Goal: Information Seeking & Learning: Compare options

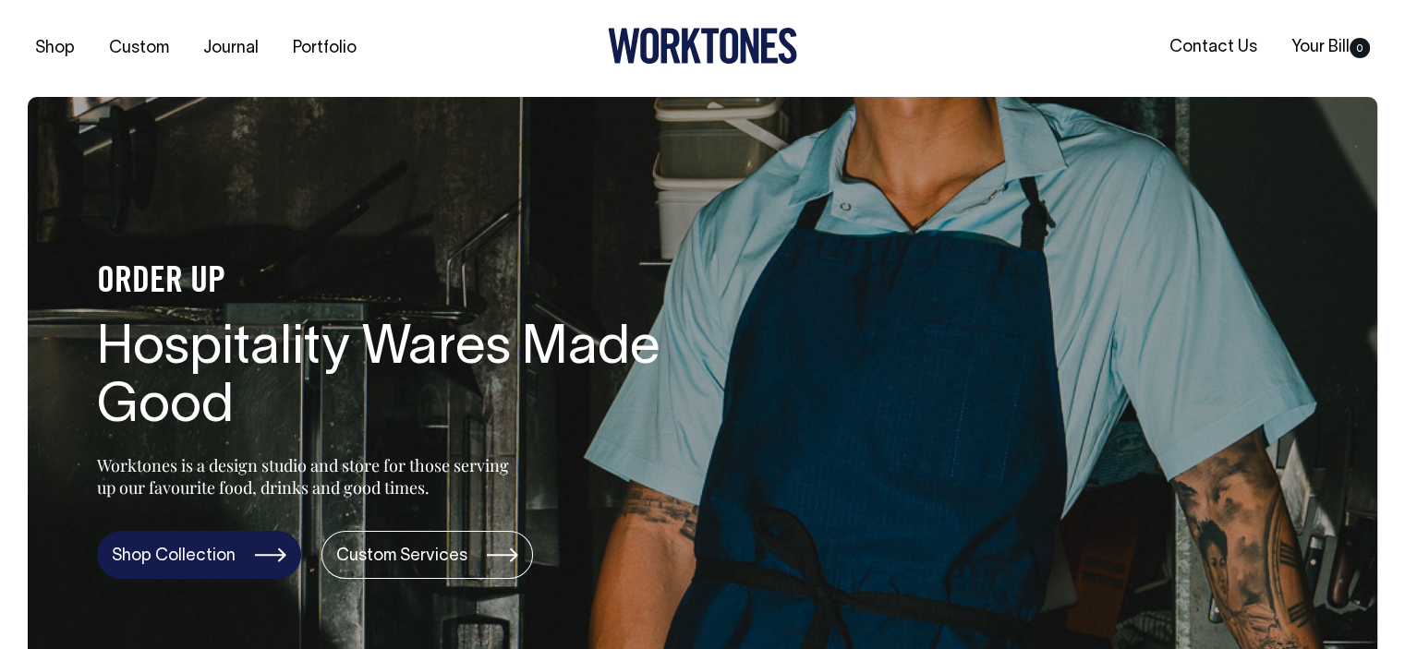
click at [243, 569] on link "Shop Collection" at bounding box center [199, 555] width 204 height 48
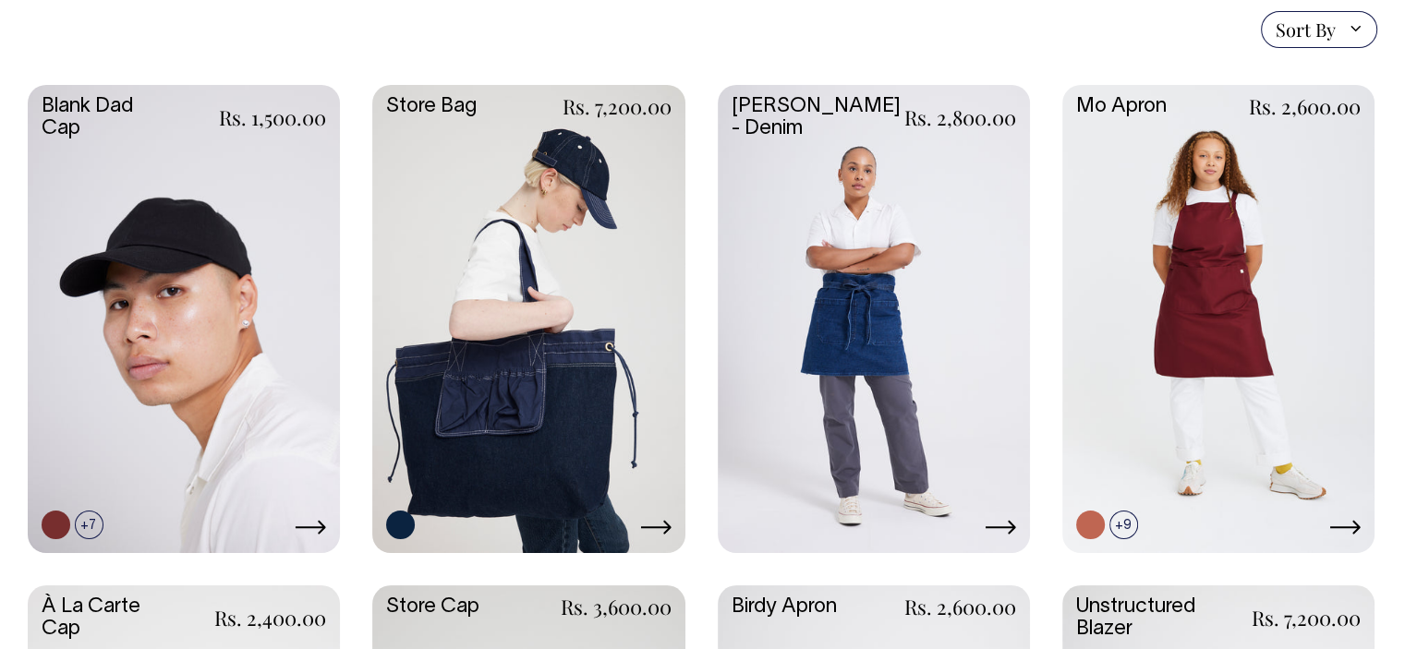
scroll to position [462, 0]
click at [853, 224] on link at bounding box center [874, 316] width 312 height 465
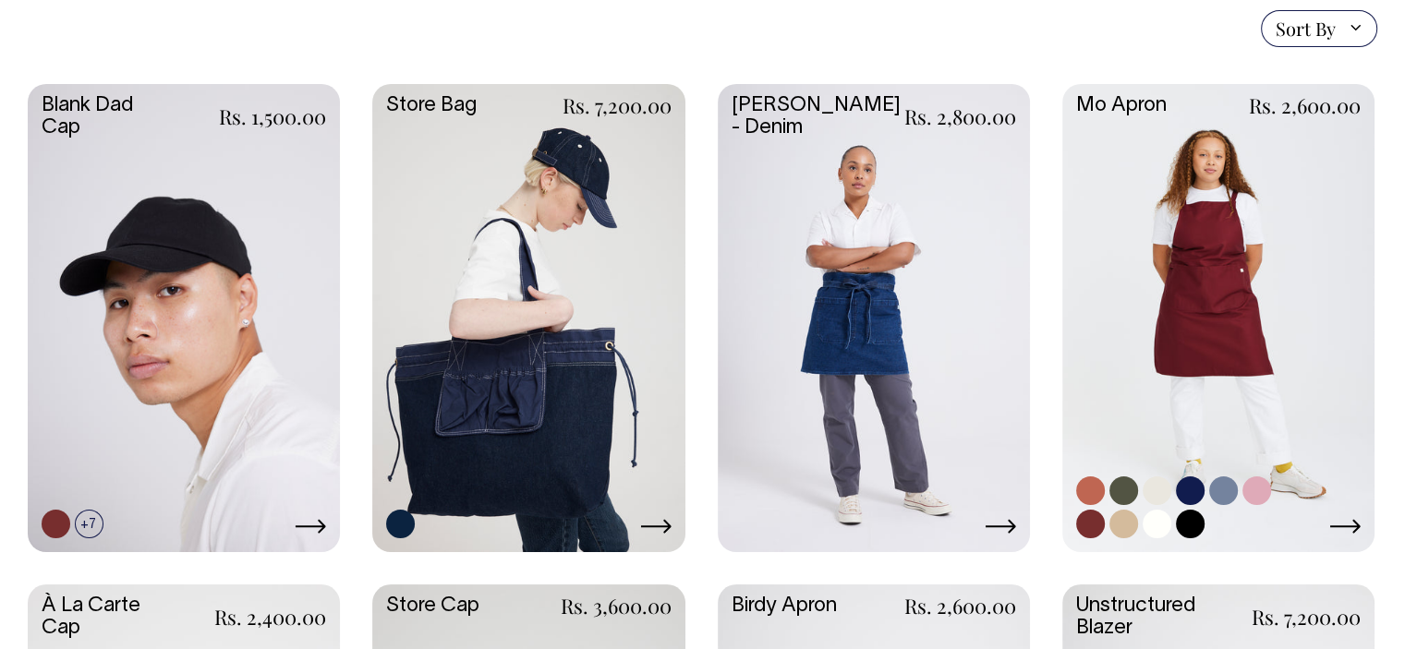
click at [1116, 159] on link at bounding box center [1218, 316] width 312 height 465
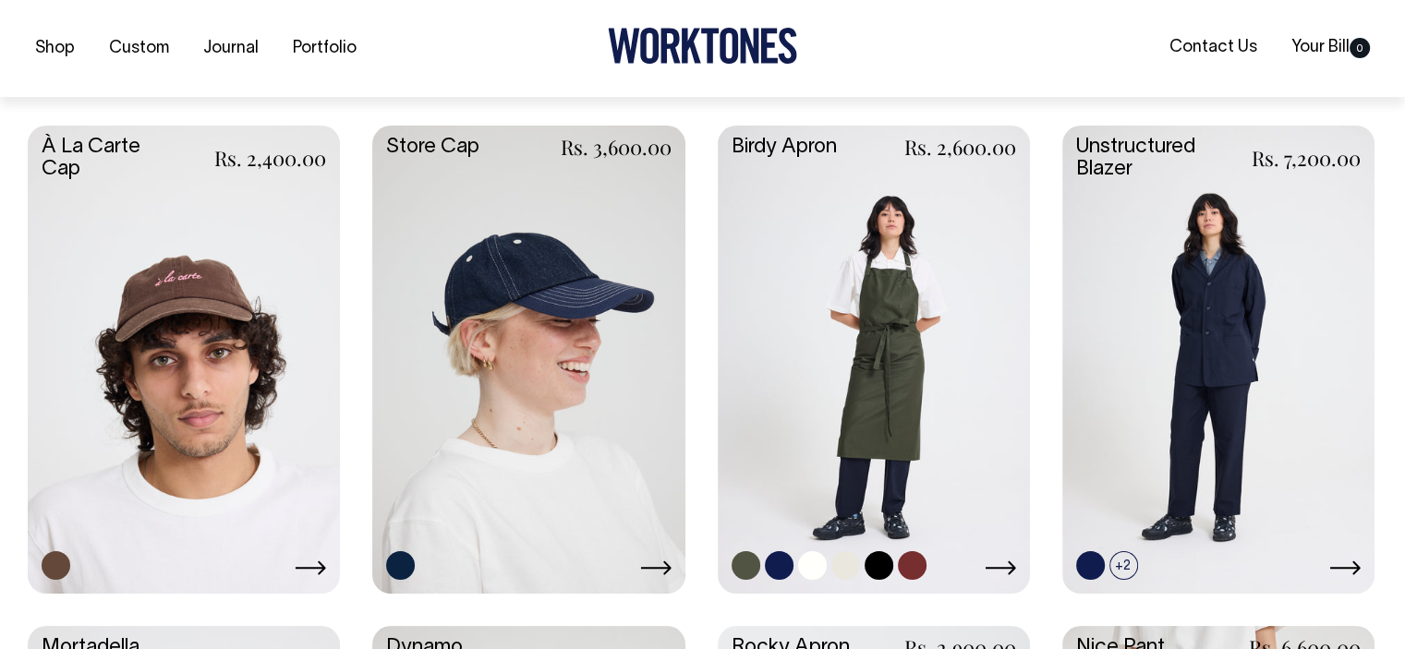
click at [916, 299] on link at bounding box center [874, 358] width 312 height 465
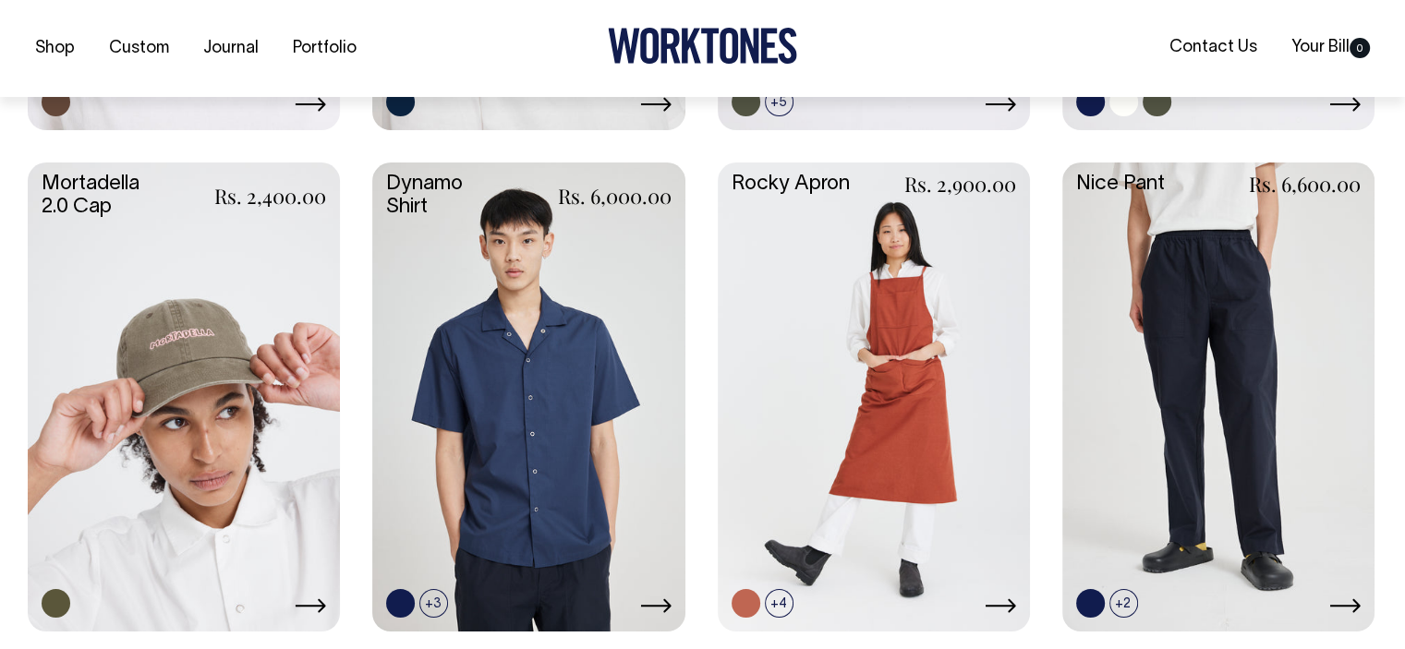
scroll to position [1385, 0]
click at [950, 296] on link at bounding box center [874, 394] width 312 height 465
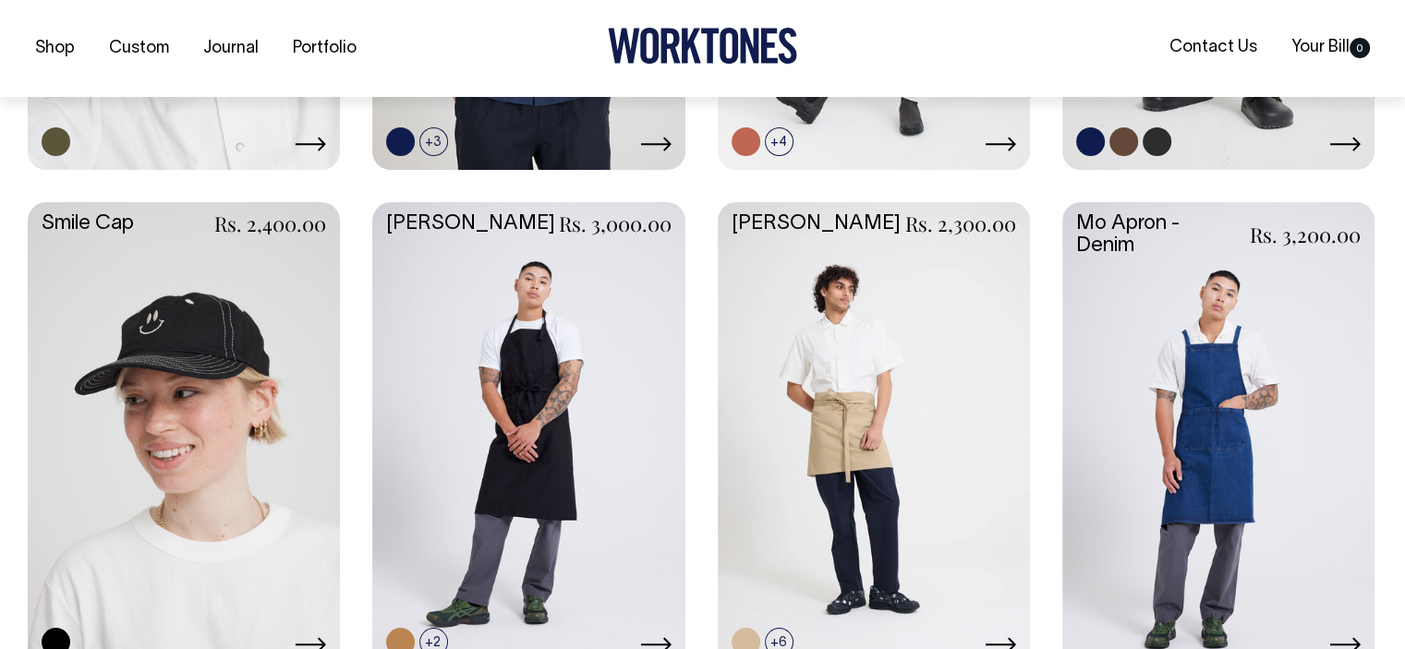
scroll to position [1847, 0]
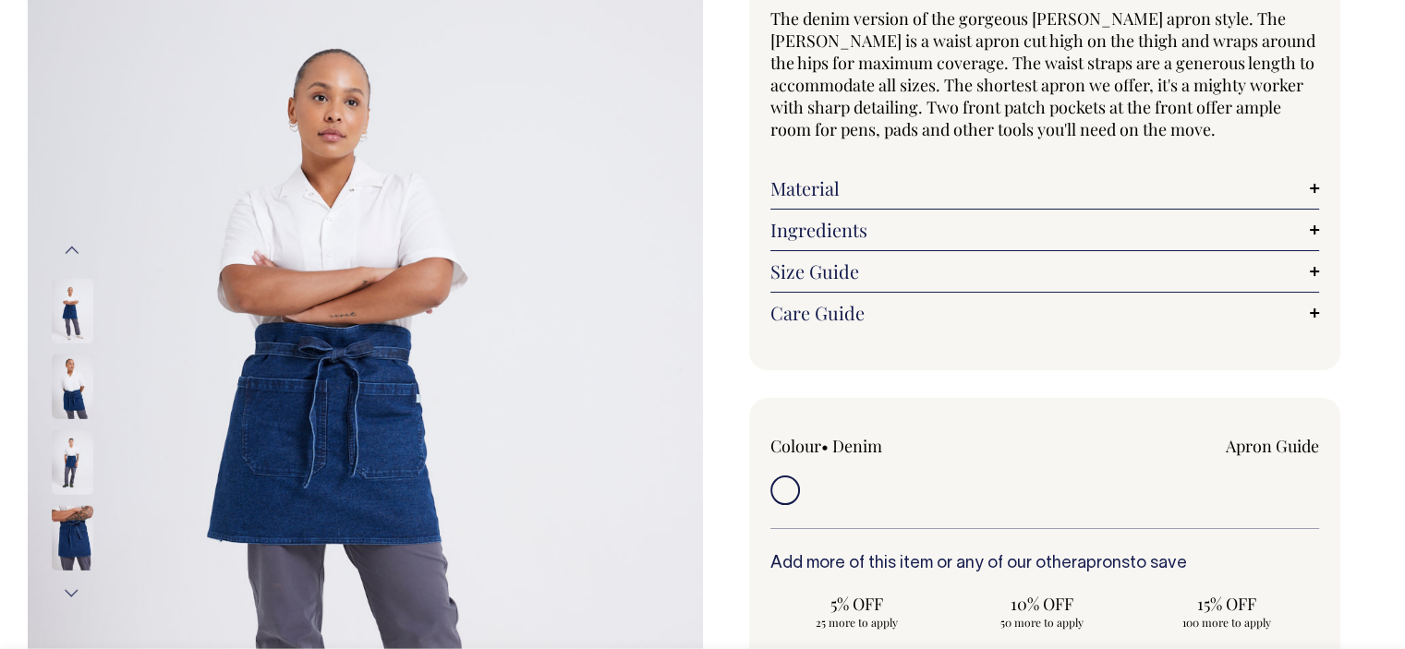
click at [794, 200] on div "Material Made from 12oz 100% denim cotton that has been stone-washed to achieve…" at bounding box center [1045, 189] width 550 height 42
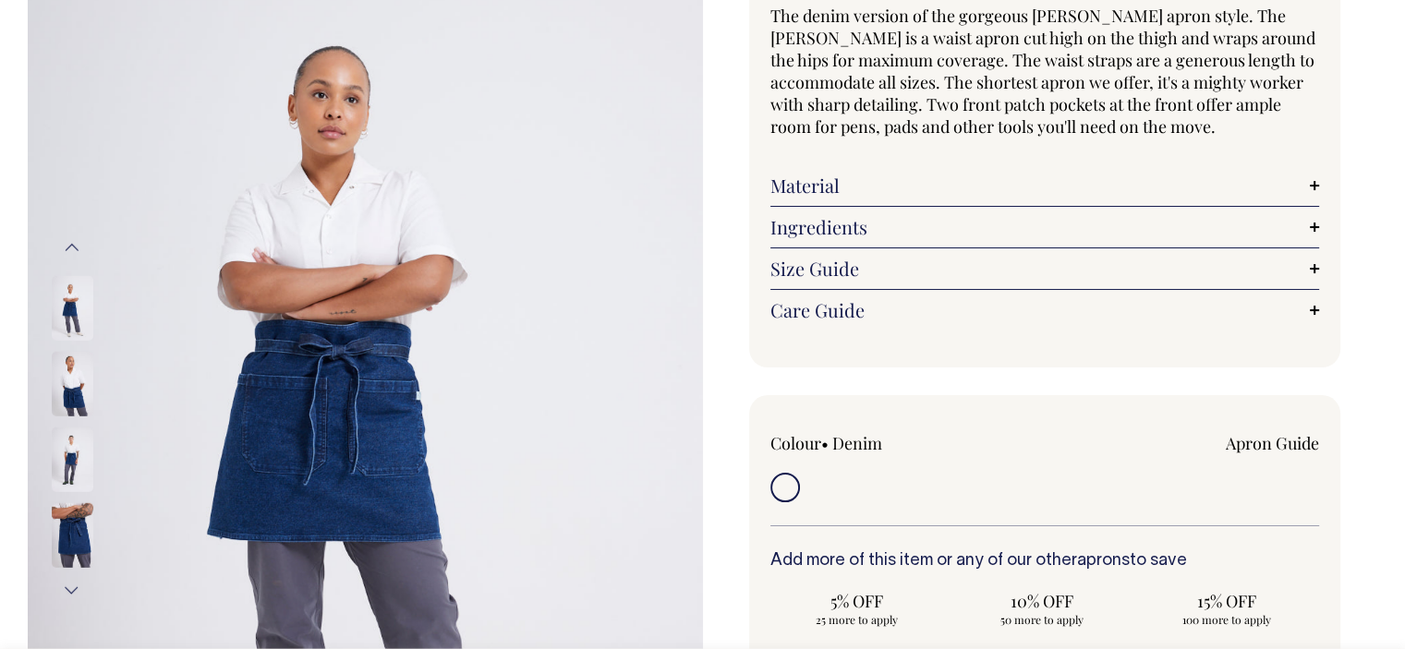
scroll to position [185, 0]
click at [801, 187] on link "Material" at bounding box center [1045, 185] width 550 height 22
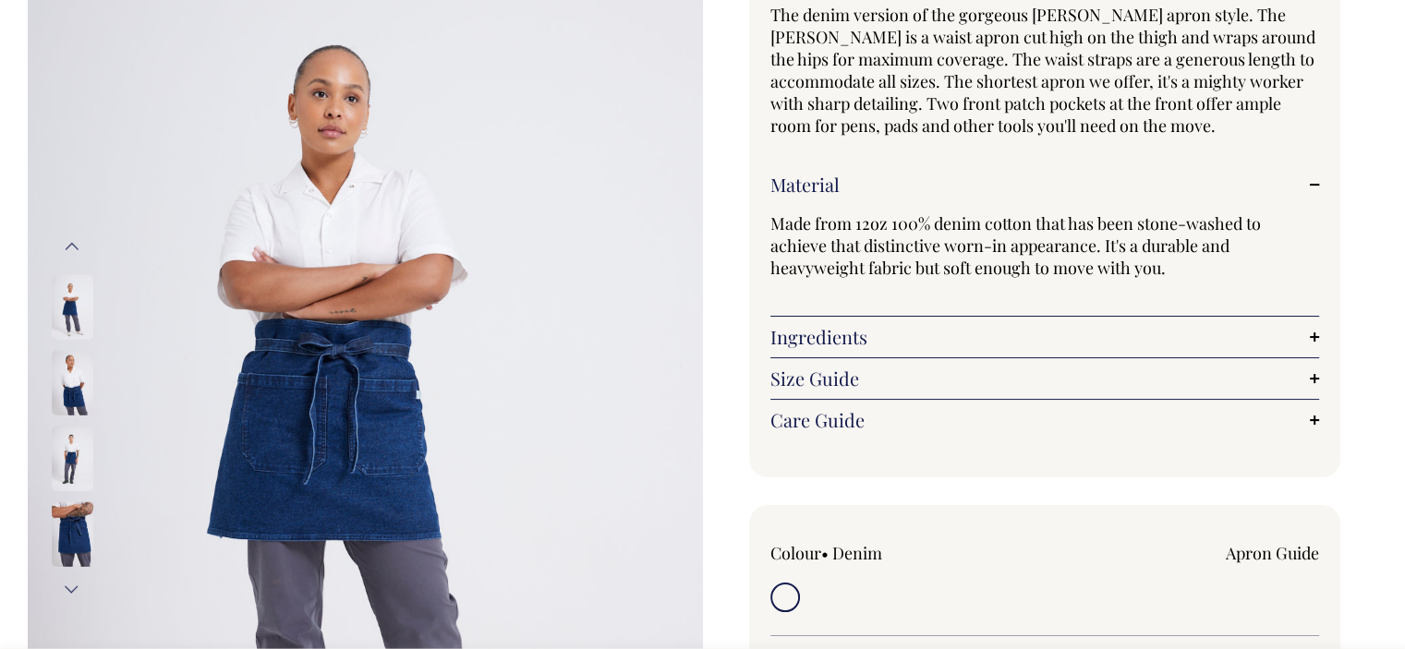
click at [801, 185] on link "Material" at bounding box center [1045, 185] width 550 height 22
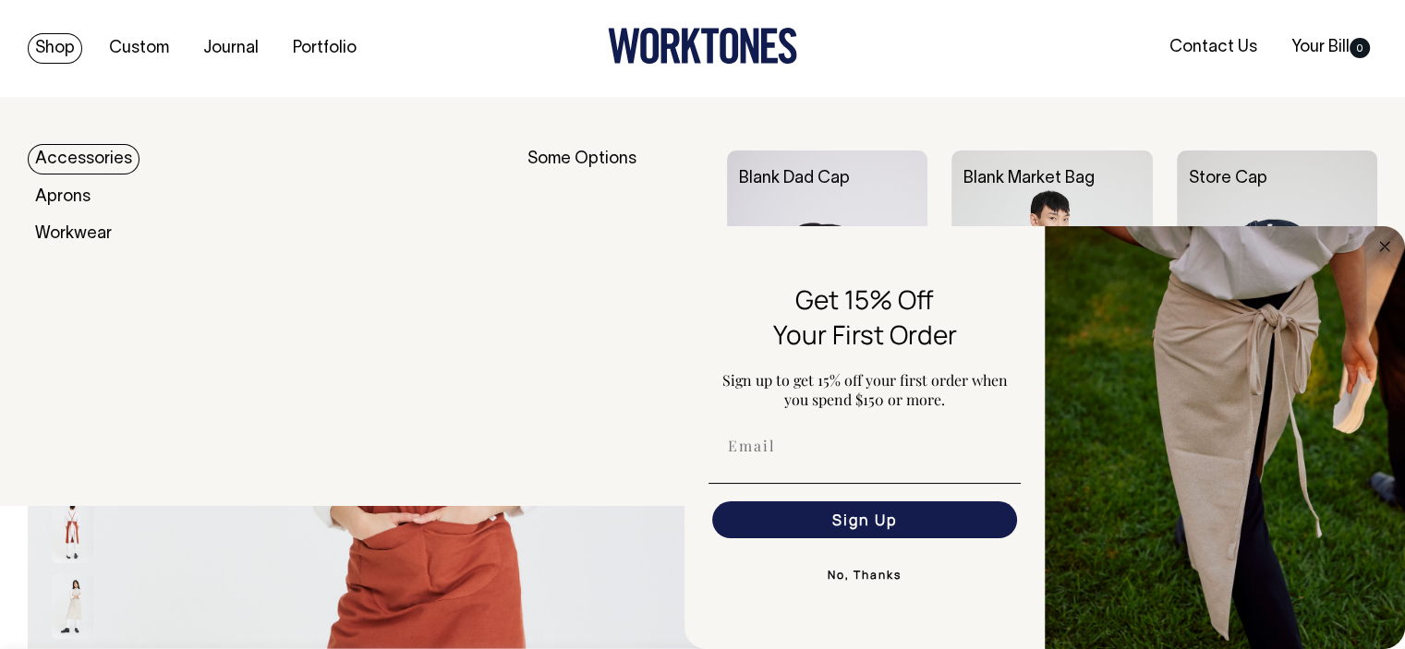
click at [51, 58] on link "Shop" at bounding box center [55, 48] width 54 height 30
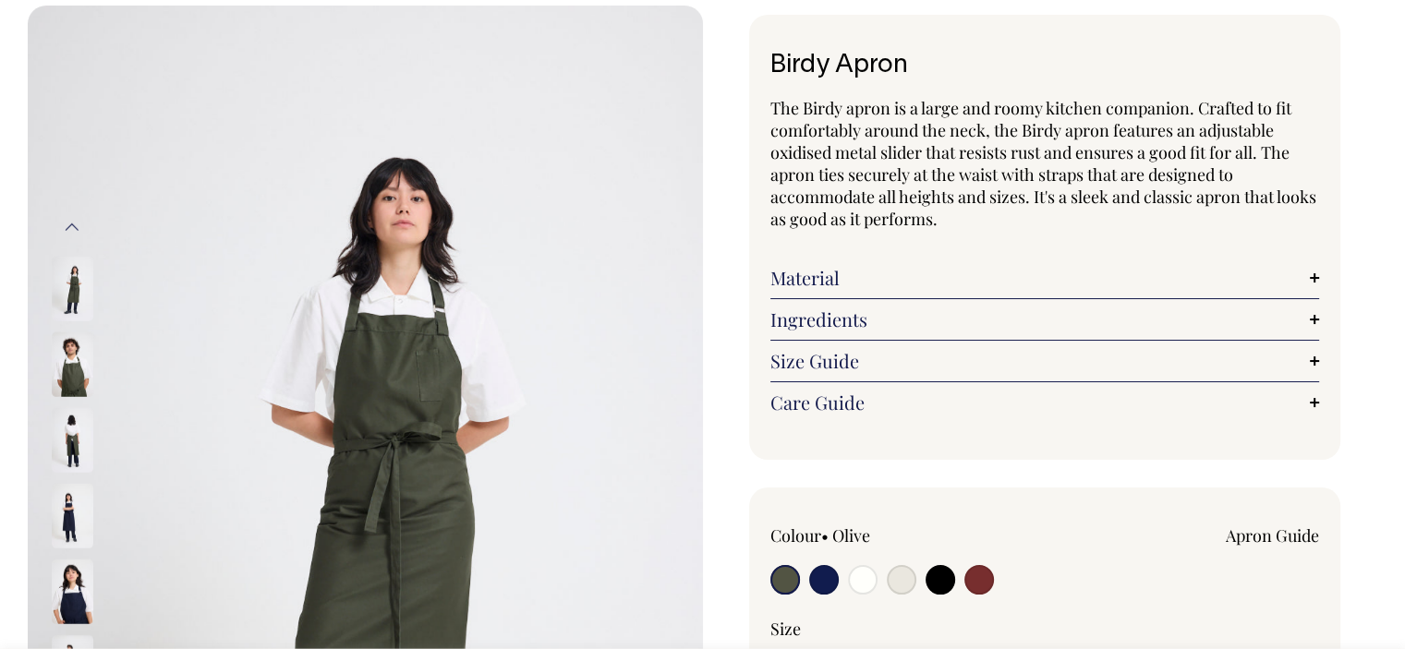
scroll to position [92, 0]
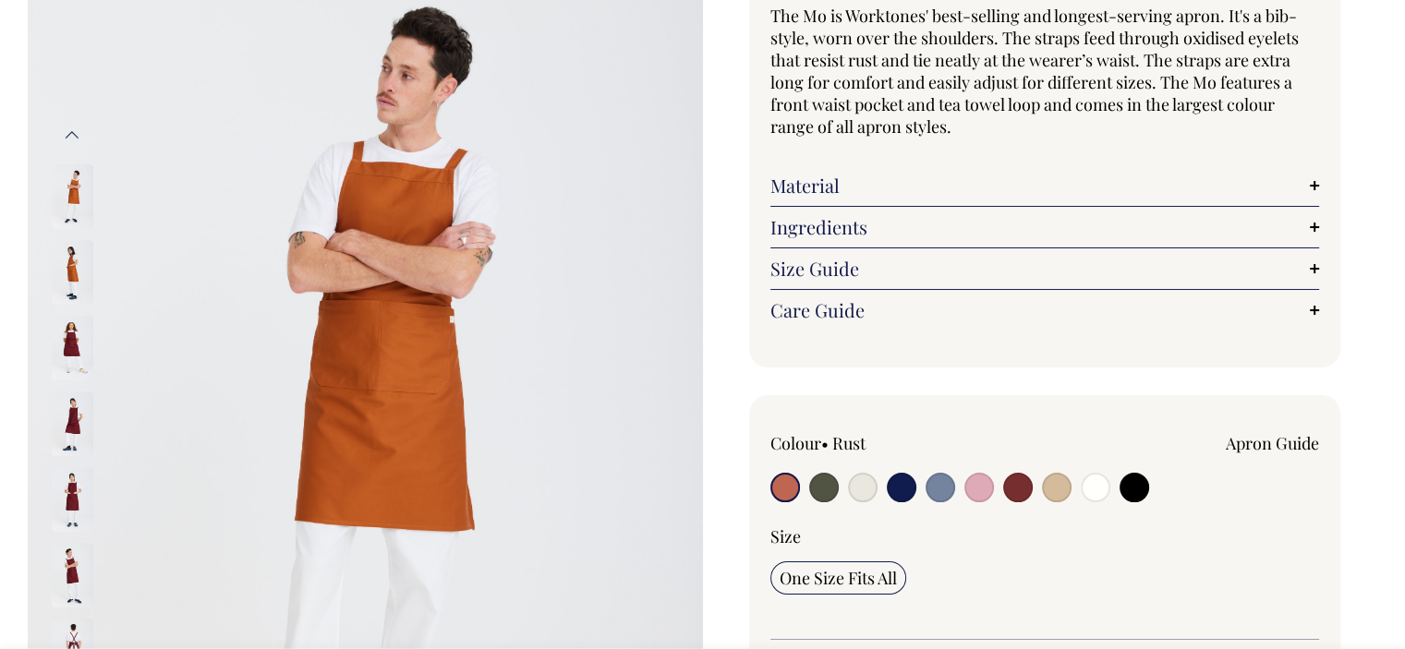
scroll to position [185, 0]
click at [865, 170] on div "Material Made from 100% mercerised cotton twill. Mercerisation is a process tha…" at bounding box center [1045, 185] width 550 height 42
click at [867, 186] on link "Material" at bounding box center [1045, 185] width 550 height 22
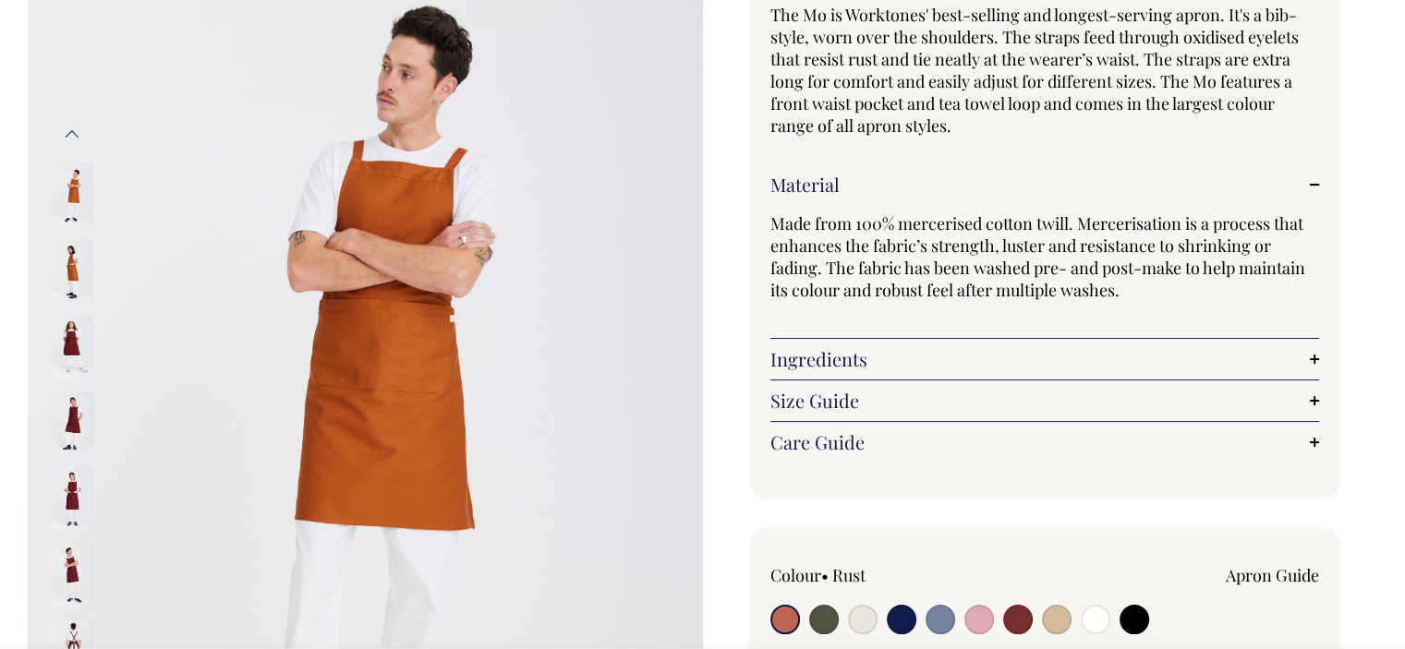
click at [867, 186] on link "Material" at bounding box center [1045, 185] width 550 height 22
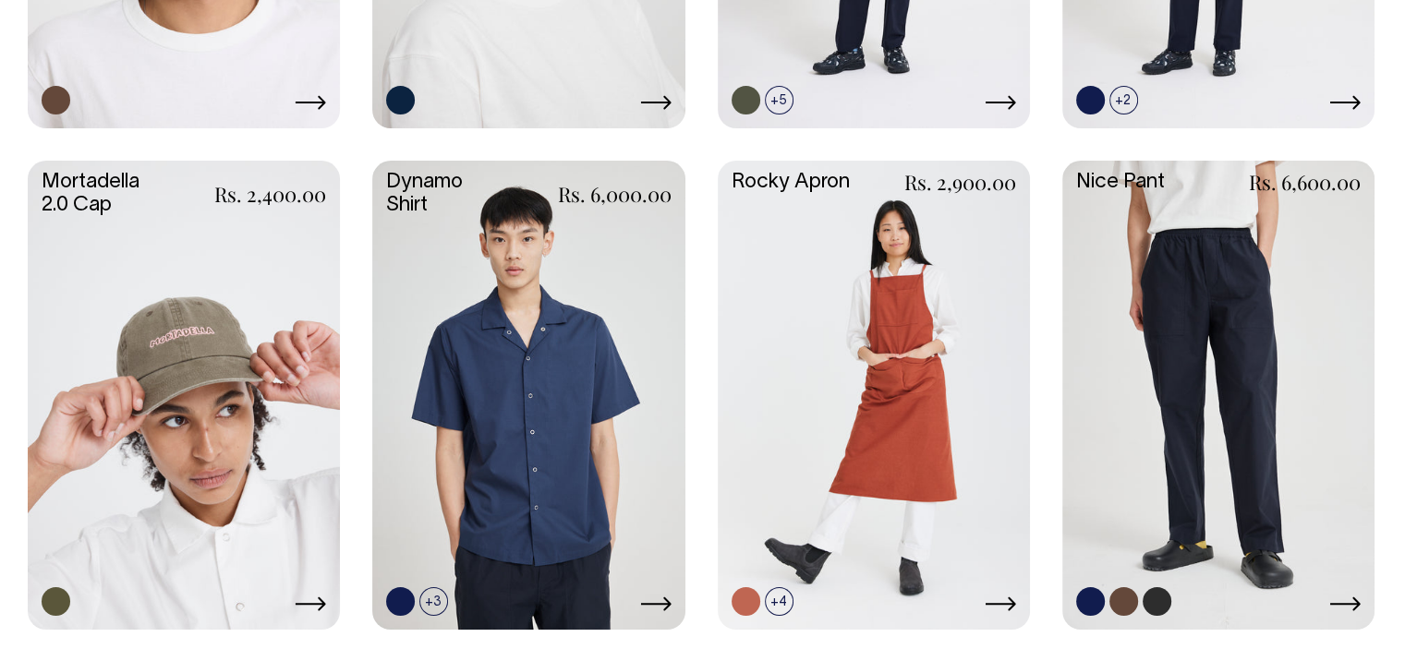
click at [1188, 274] on link at bounding box center [1218, 393] width 312 height 465
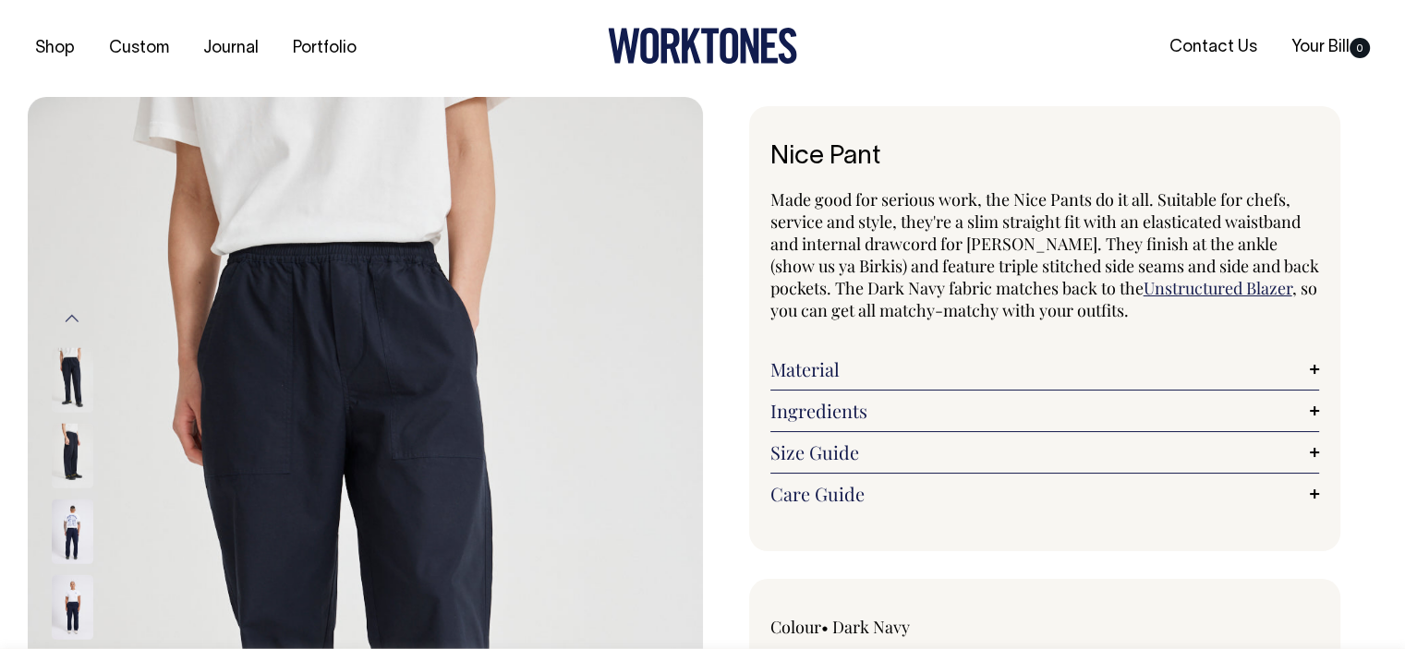
click at [908, 354] on div "Material Made from 100% cotton." at bounding box center [1045, 370] width 550 height 42
click at [911, 365] on link "Material" at bounding box center [1045, 369] width 550 height 22
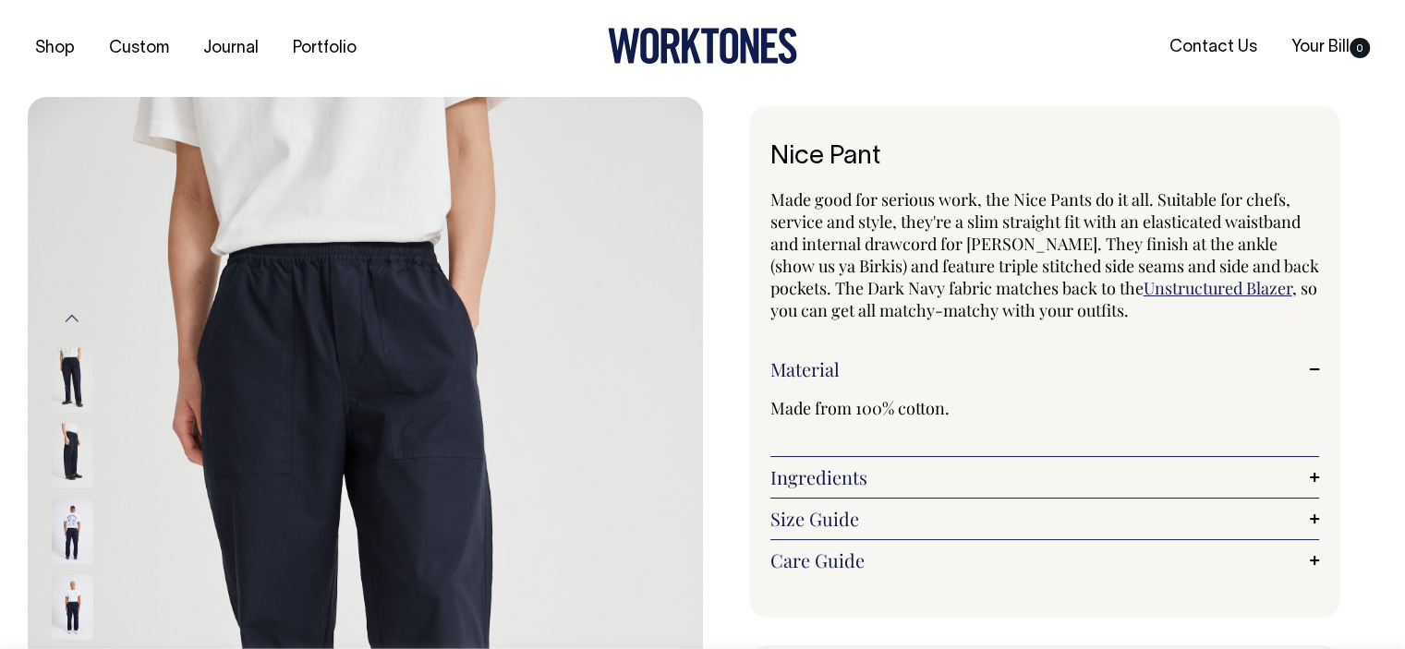
click at [911, 365] on link "Material" at bounding box center [1045, 369] width 550 height 22
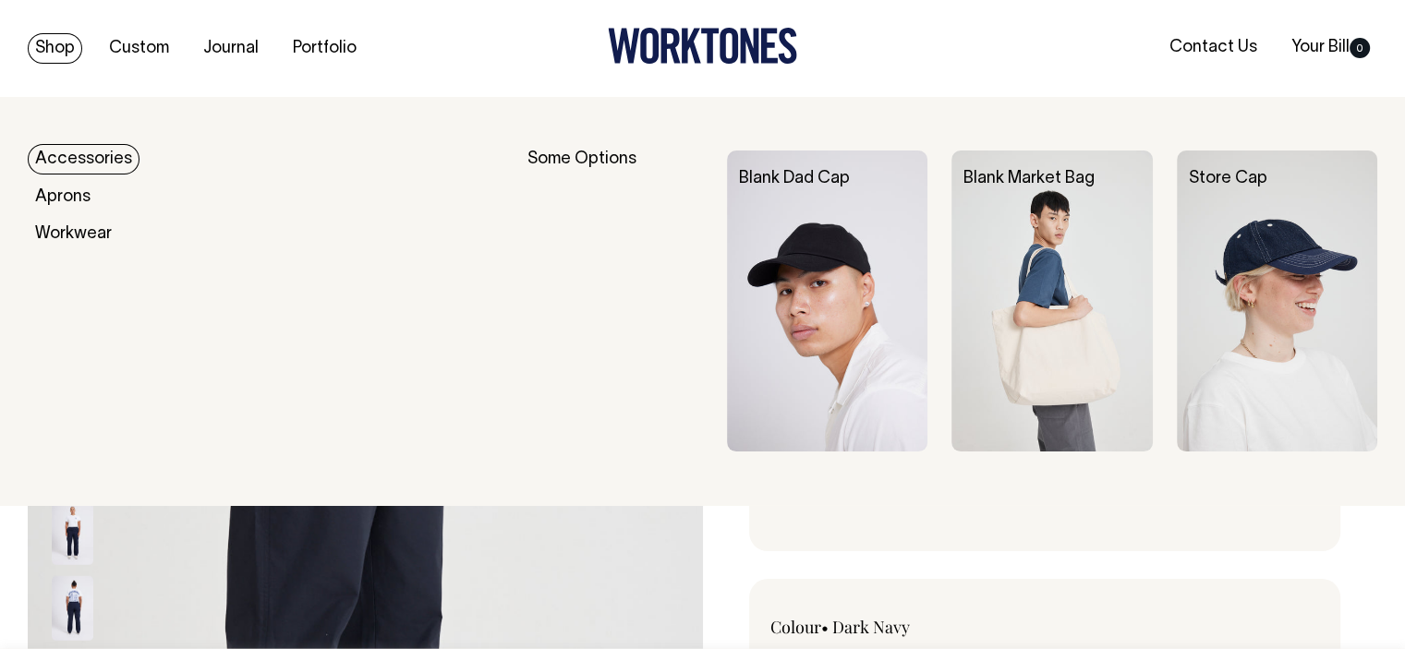
click at [44, 48] on link "Shop" at bounding box center [55, 48] width 54 height 30
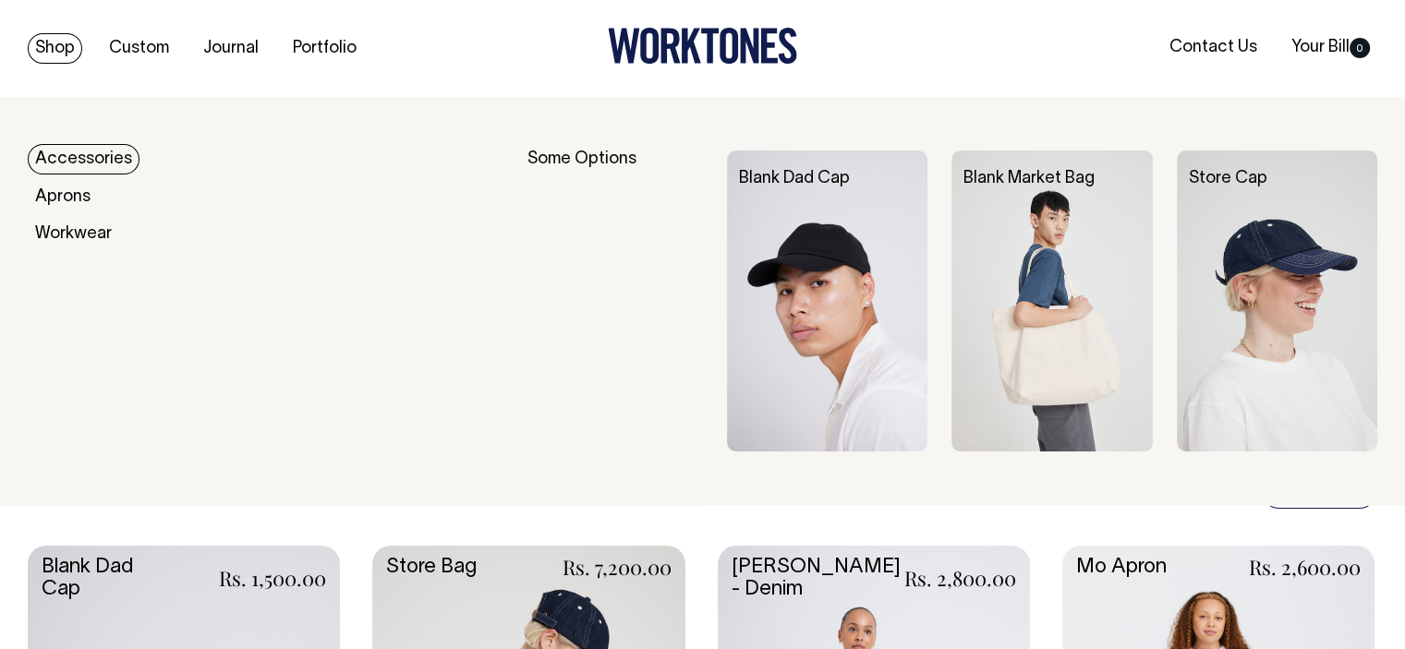
click at [44, 43] on link "Shop" at bounding box center [55, 48] width 54 height 30
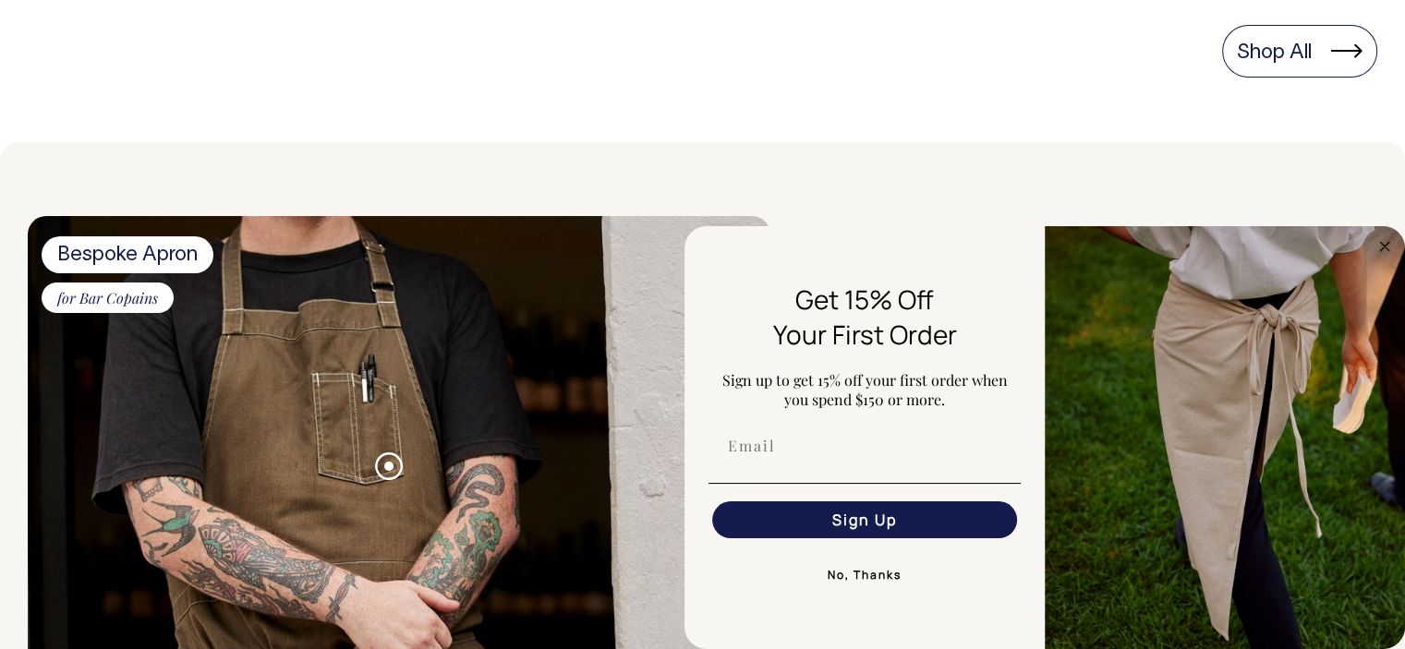
scroll to position [1478, 0]
click at [1379, 247] on circle "Close dialog" at bounding box center [1384, 246] width 21 height 21
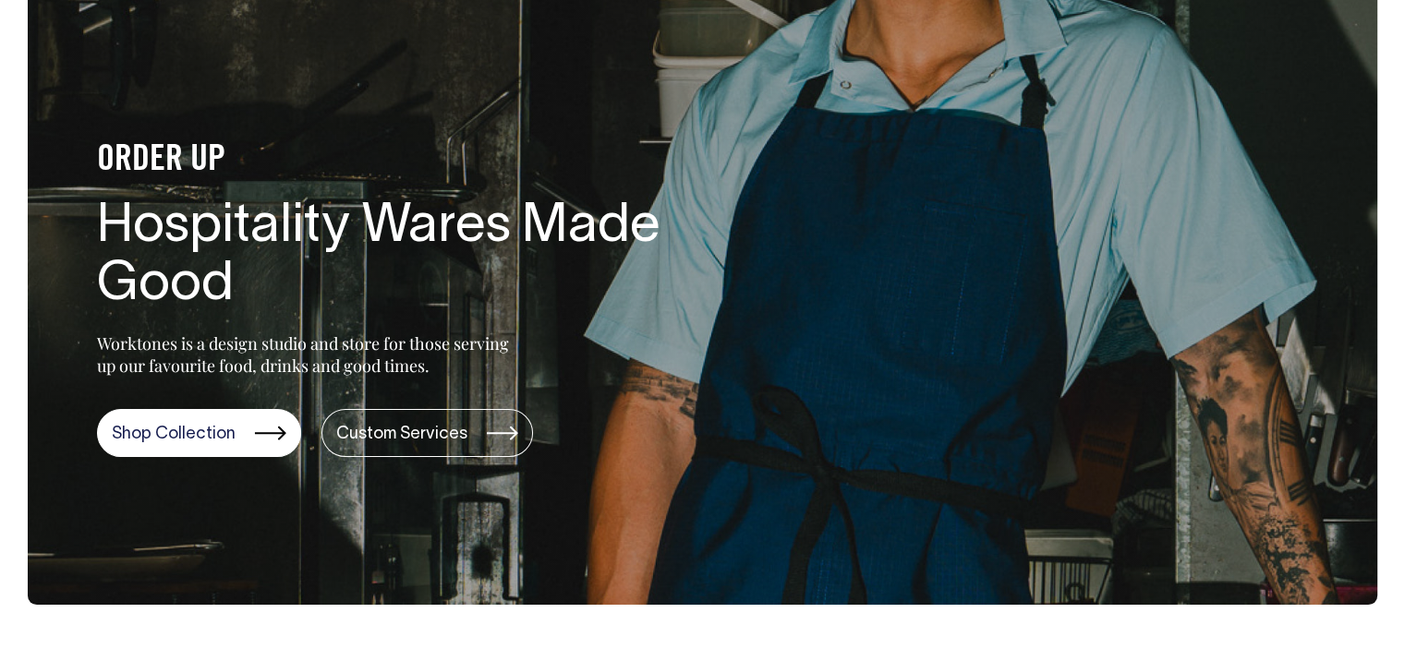
scroll to position [0, 0]
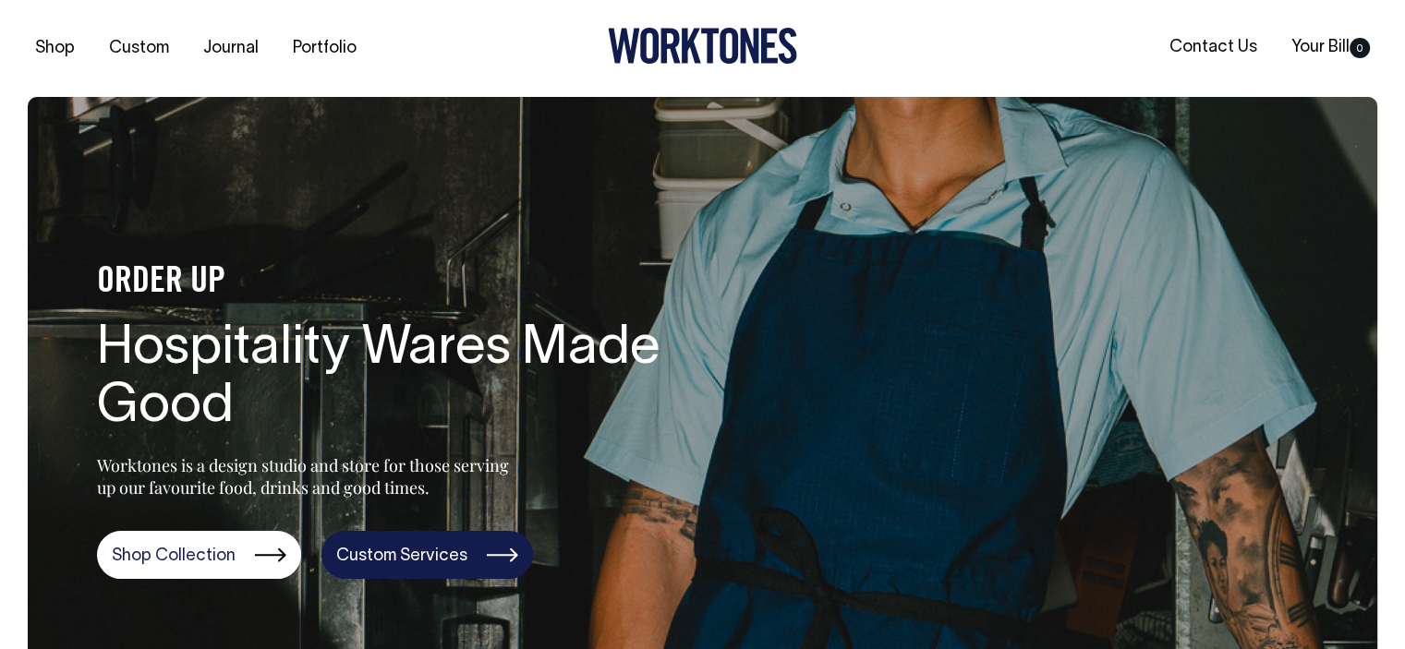
click at [396, 565] on link "Custom Services" at bounding box center [427, 555] width 212 height 48
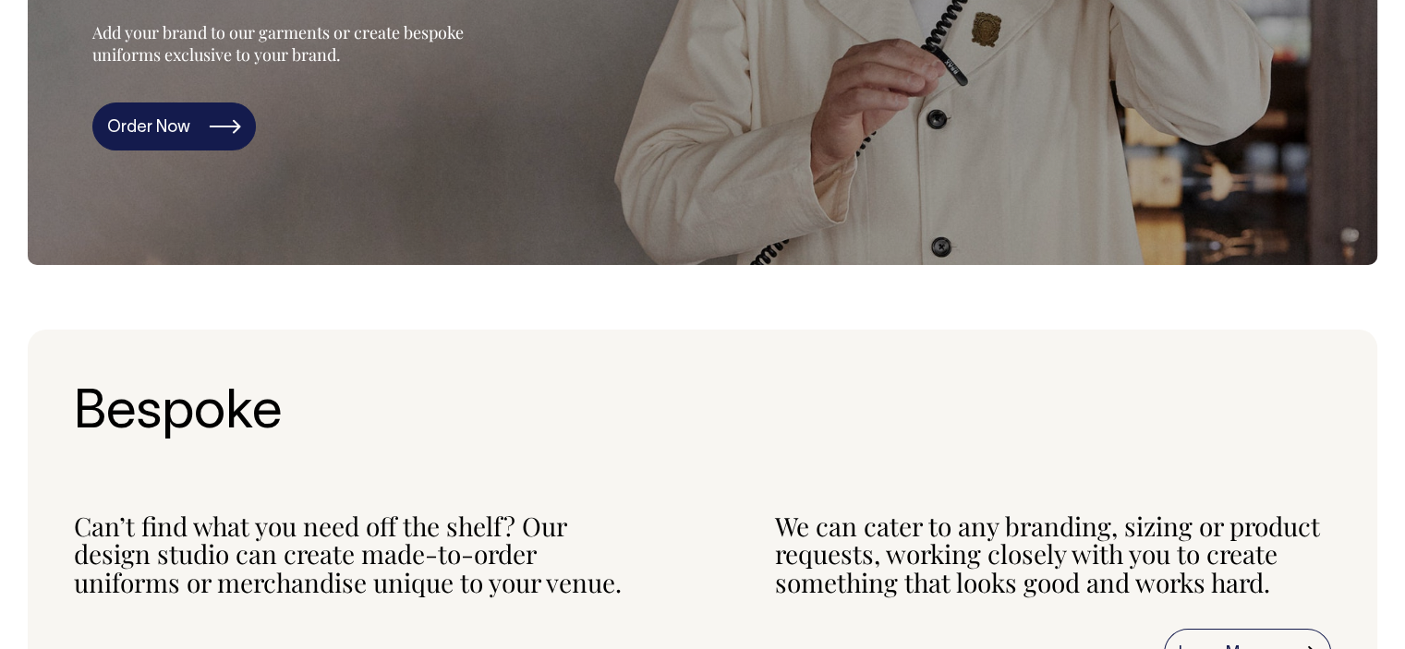
click at [140, 127] on link "Order Now" at bounding box center [173, 127] width 163 height 48
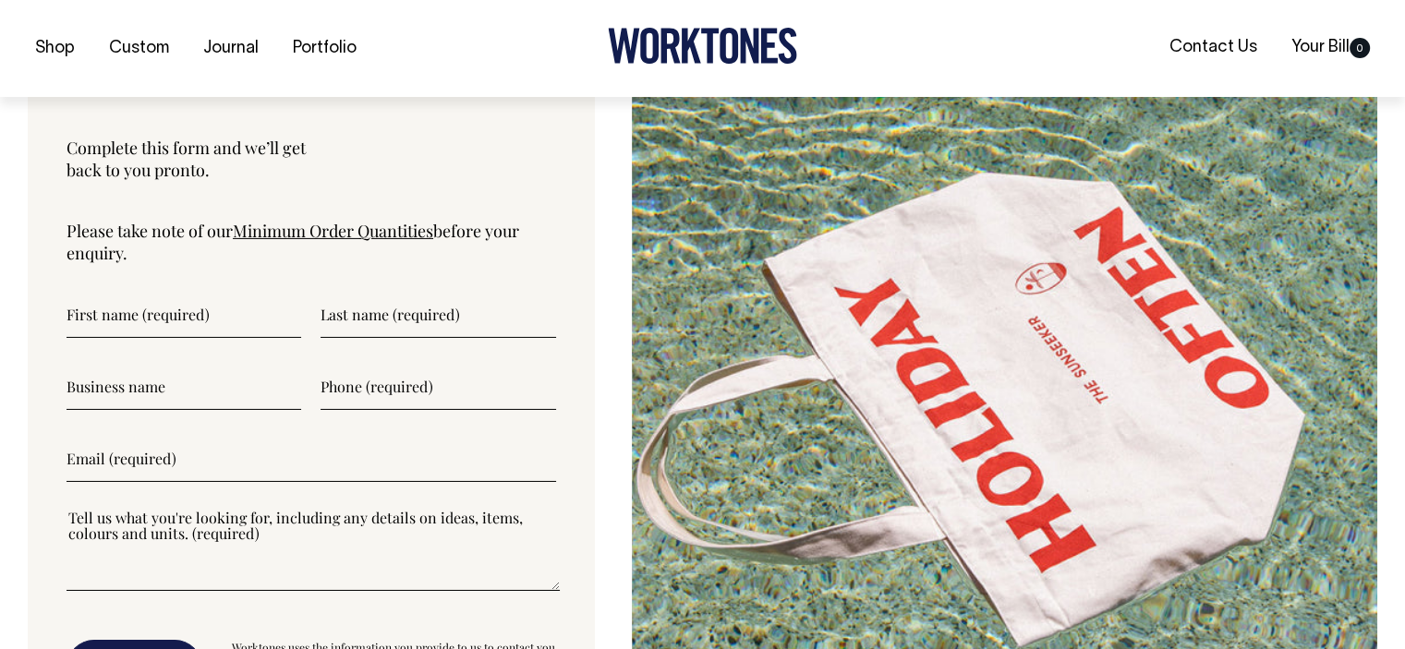
scroll to position [6078, 0]
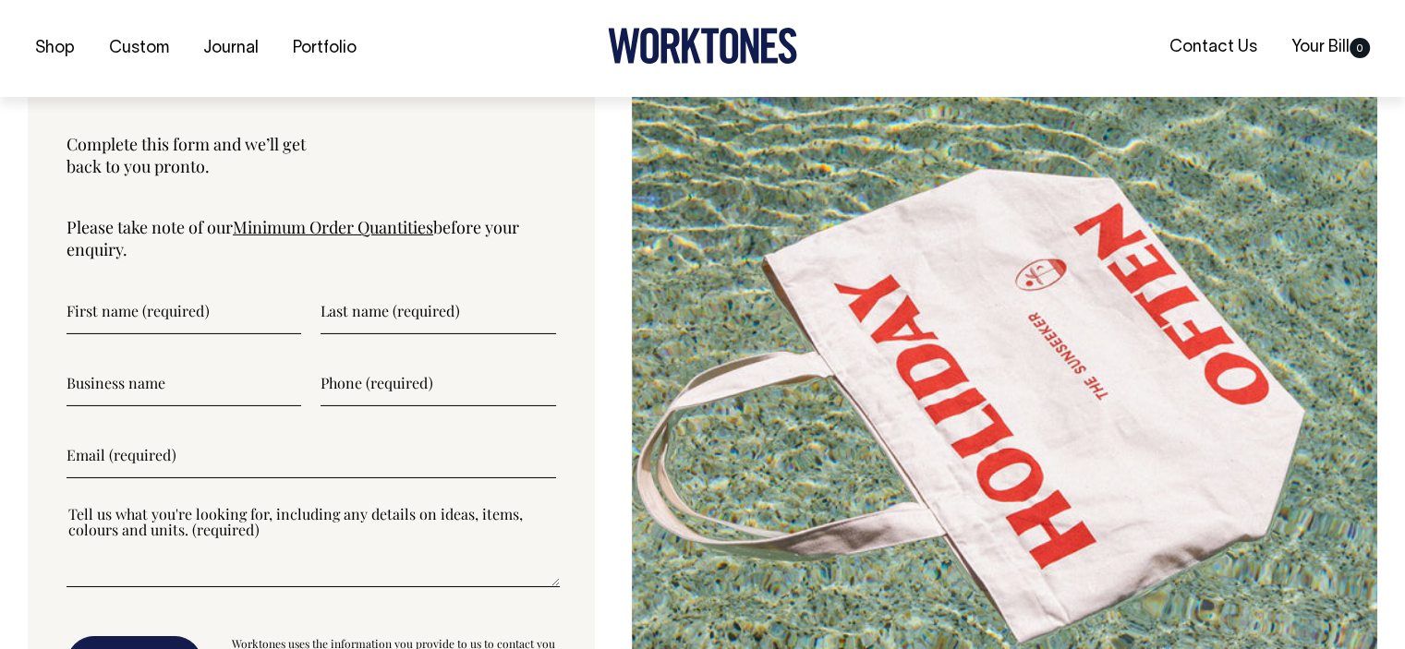
click at [392, 219] on link "Minimum Order Quantities" at bounding box center [333, 227] width 200 height 22
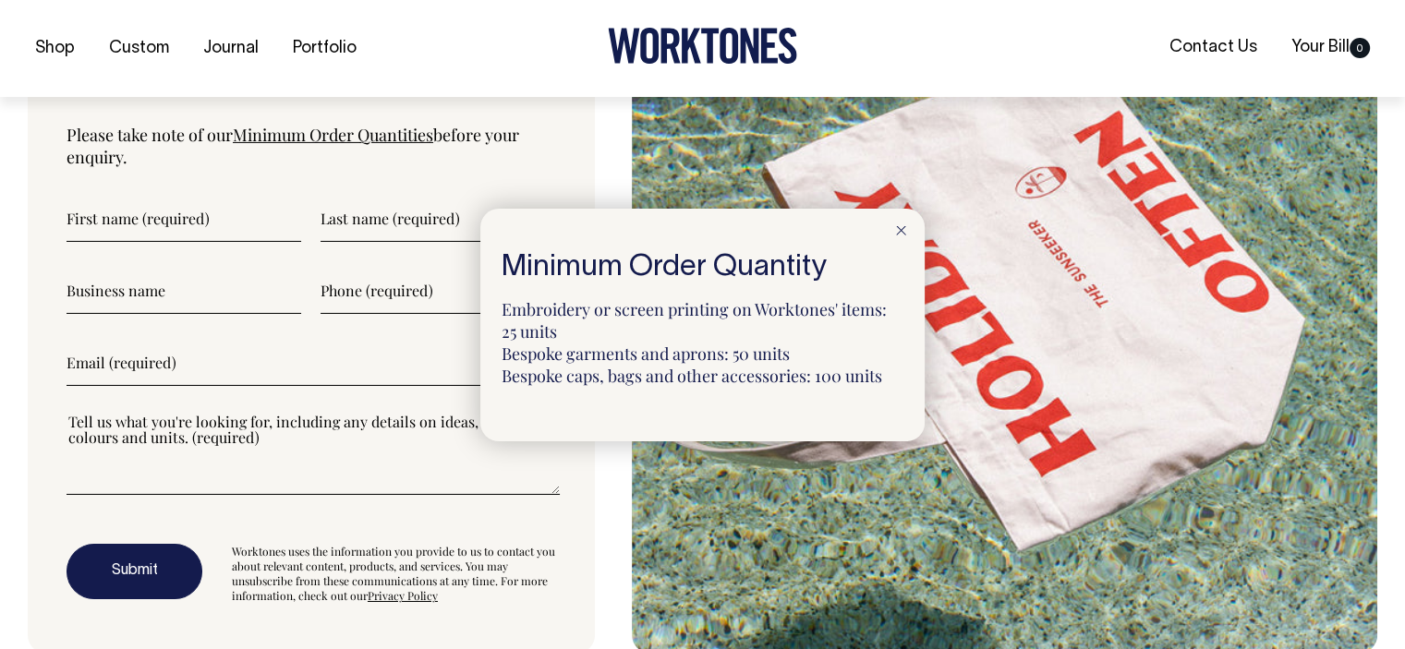
scroll to position [6170, 0]
click at [892, 231] on div at bounding box center [900, 229] width 47 height 41
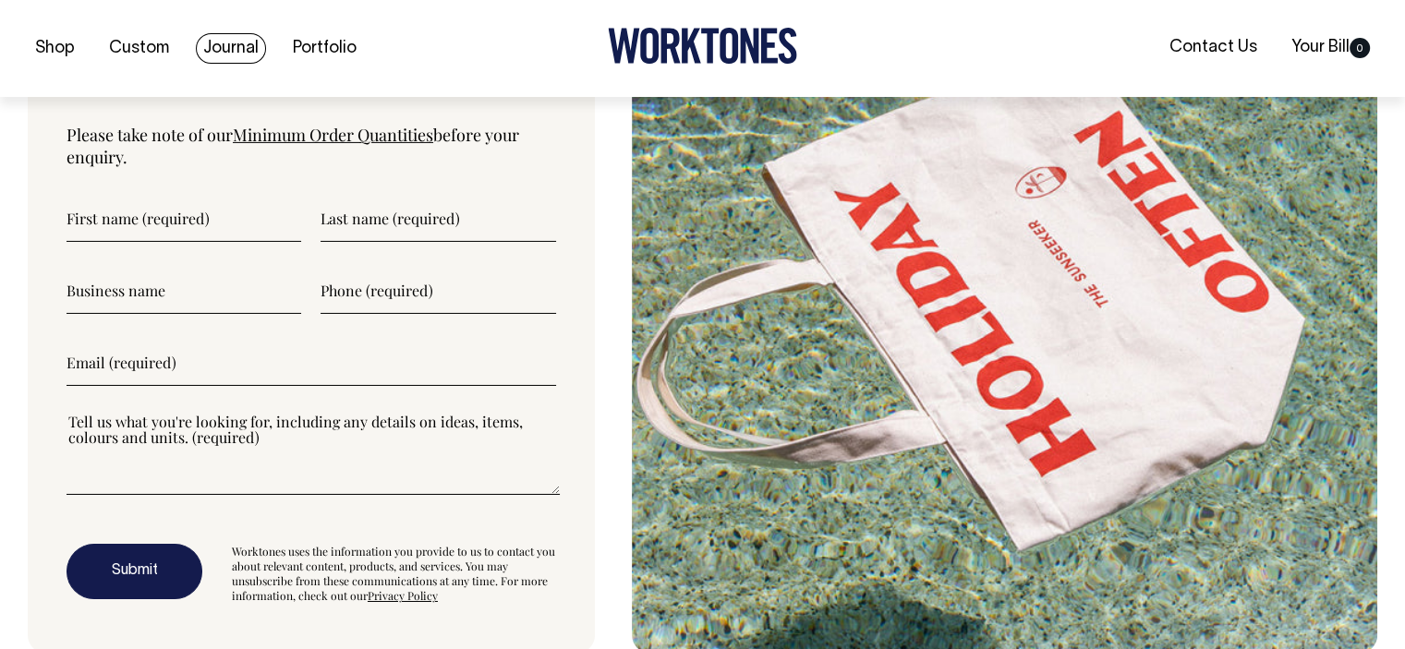
click at [249, 42] on link "Journal" at bounding box center [231, 48] width 70 height 30
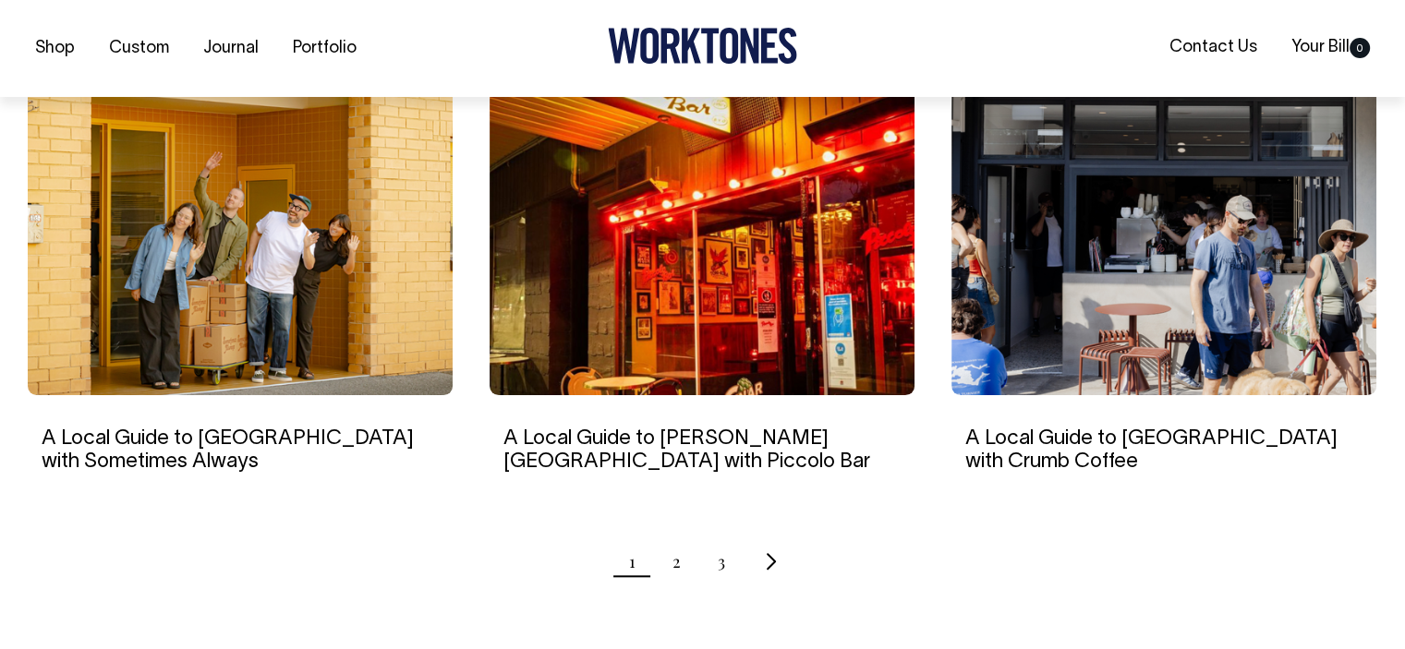
scroll to position [1755, 0]
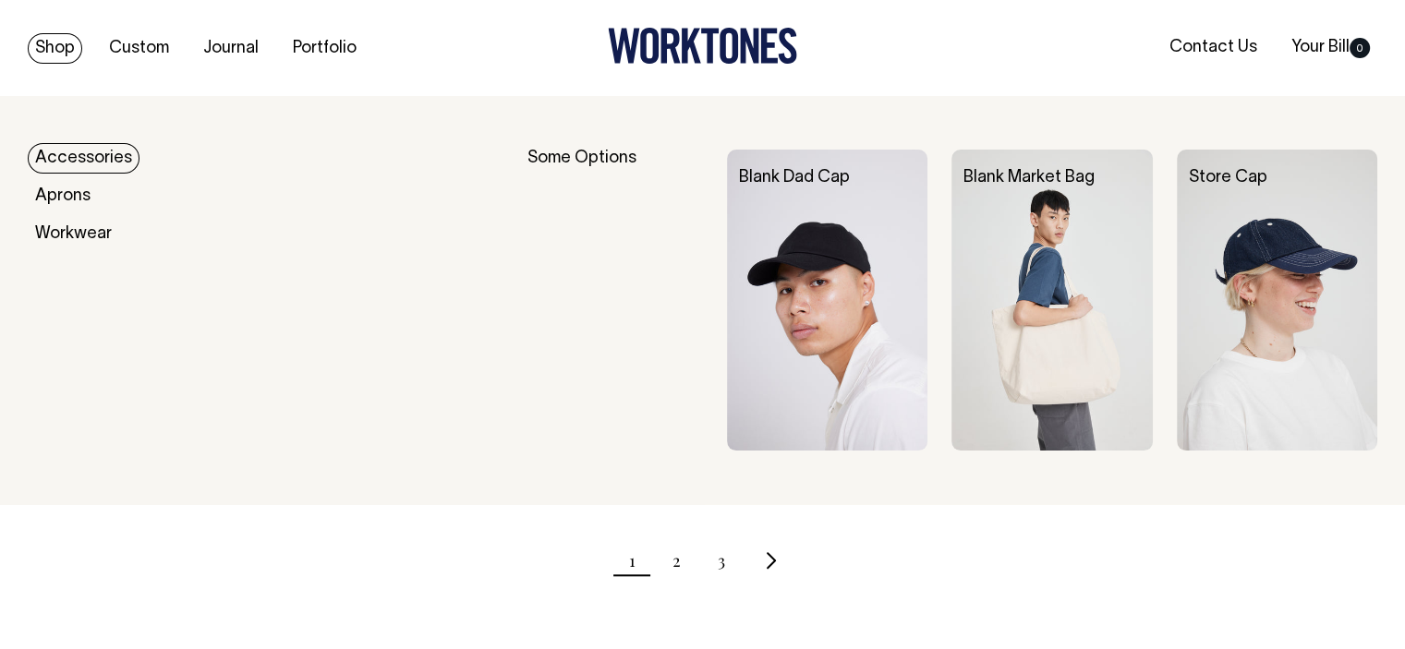
click at [78, 48] on link "Shop" at bounding box center [55, 48] width 54 height 30
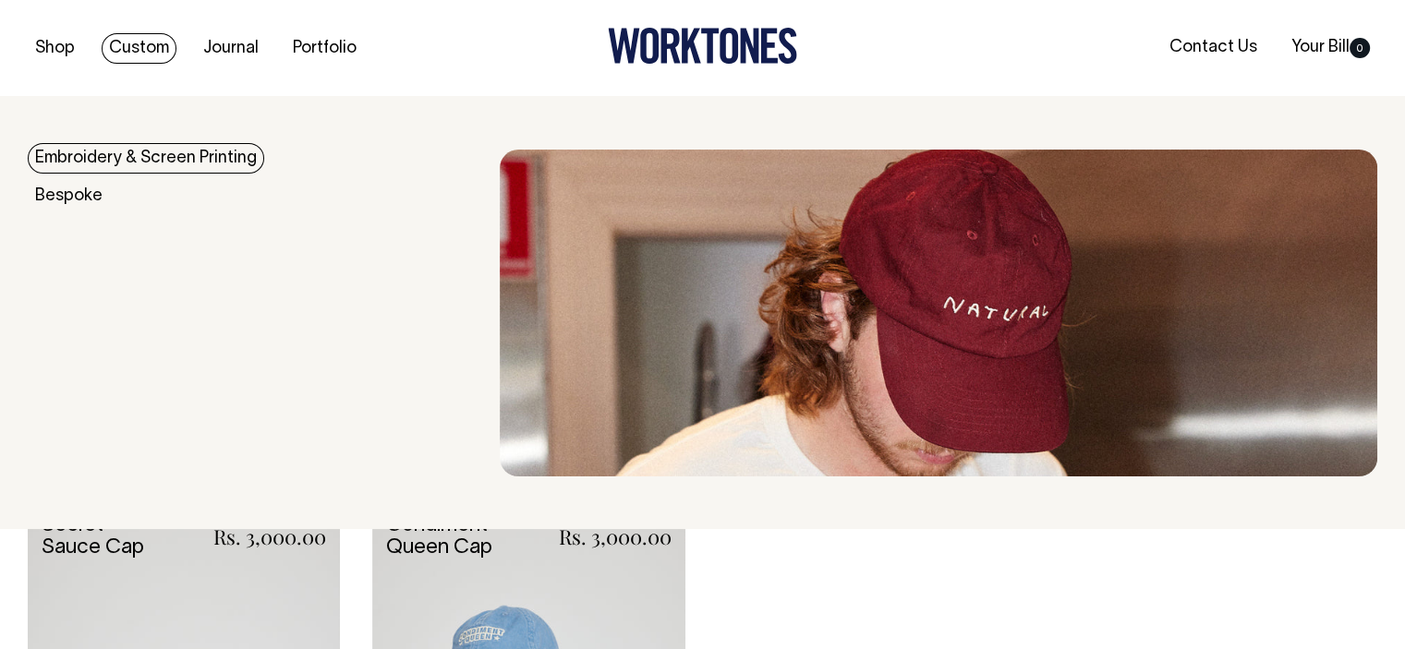
scroll to position [3048, 0]
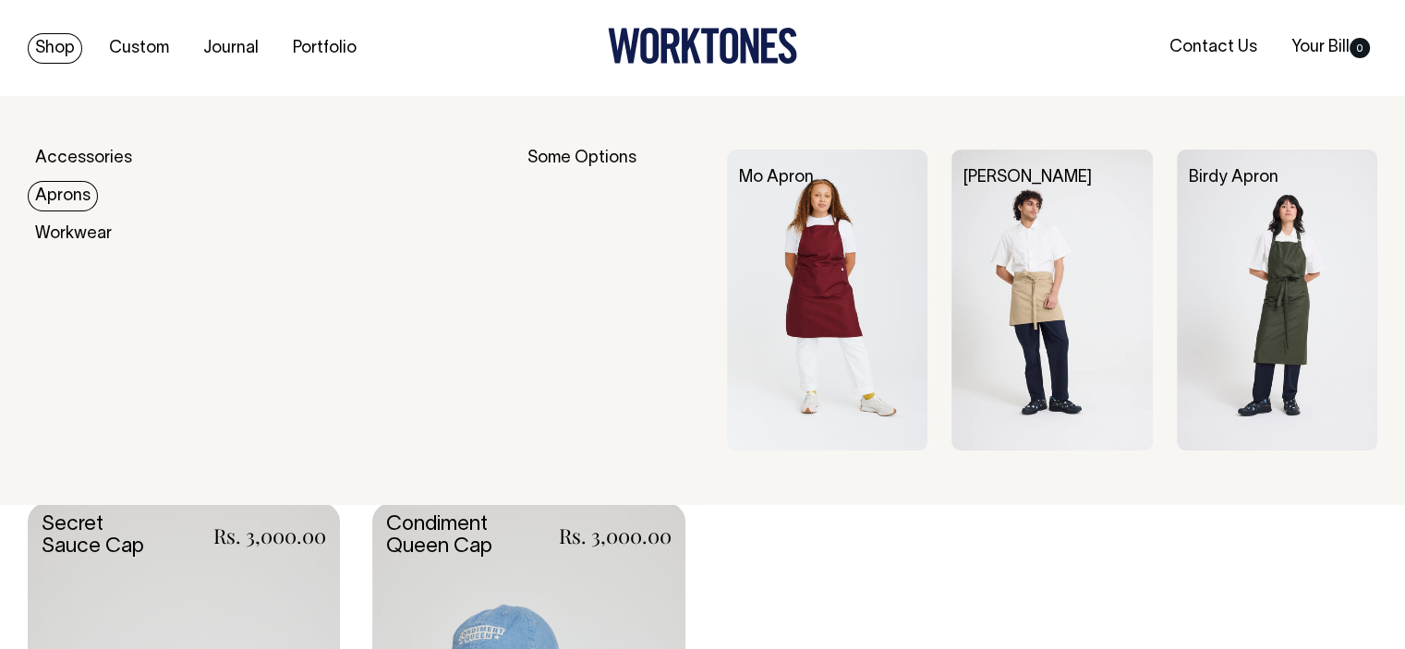
click at [85, 192] on link "Aprons" at bounding box center [63, 196] width 70 height 30
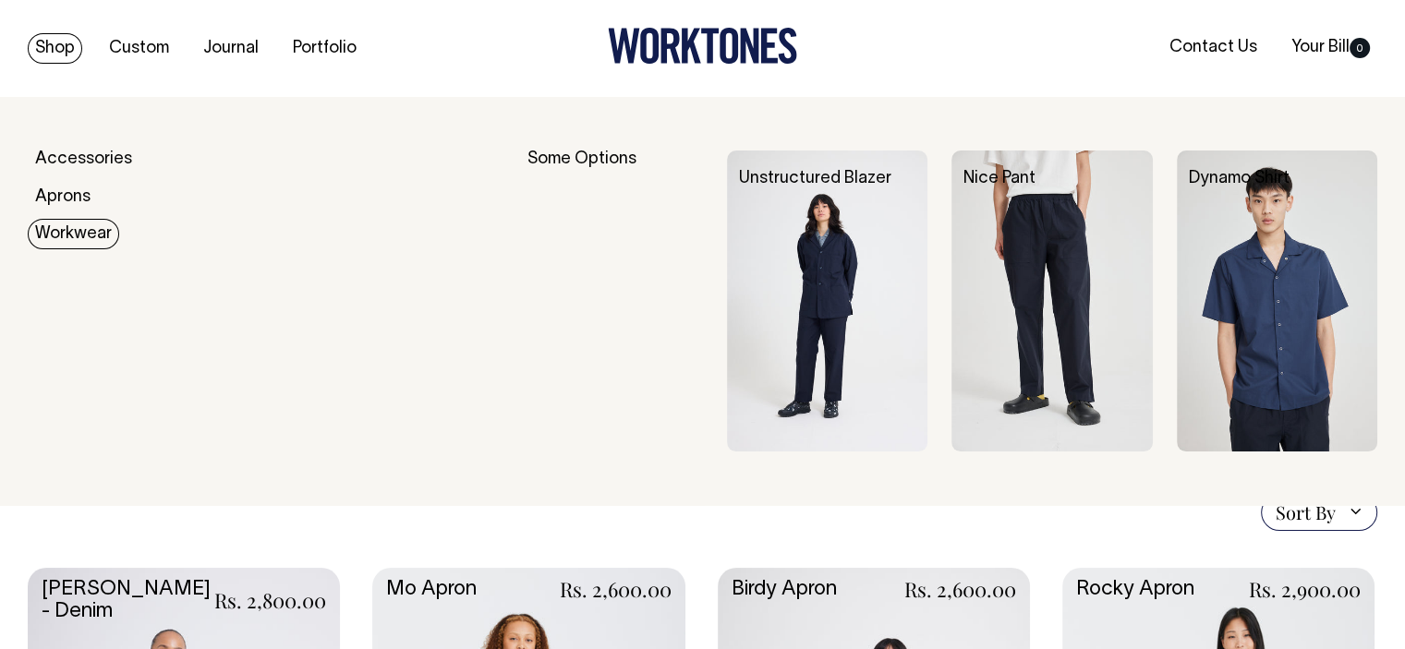
click at [105, 225] on link "Workwear" at bounding box center [73, 234] width 91 height 30
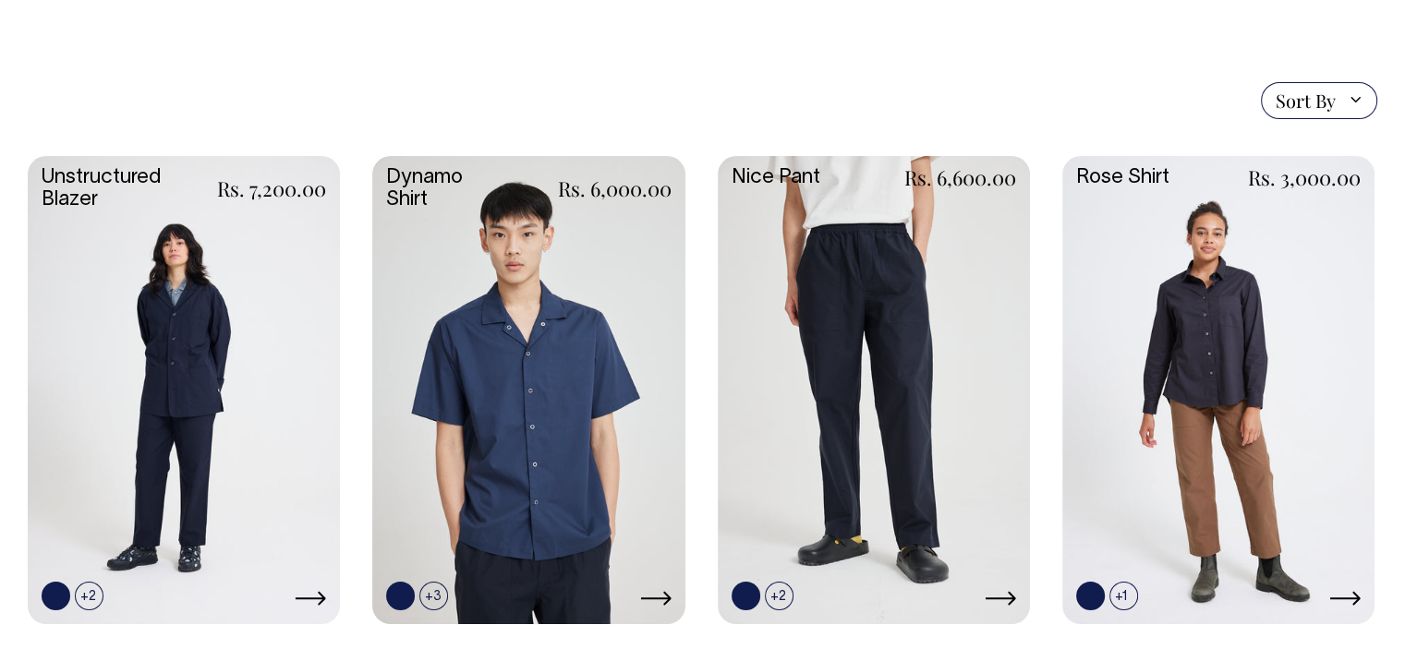
scroll to position [462, 0]
click at [606, 278] on link at bounding box center [528, 388] width 312 height 465
click at [286, 272] on link at bounding box center [184, 388] width 312 height 465
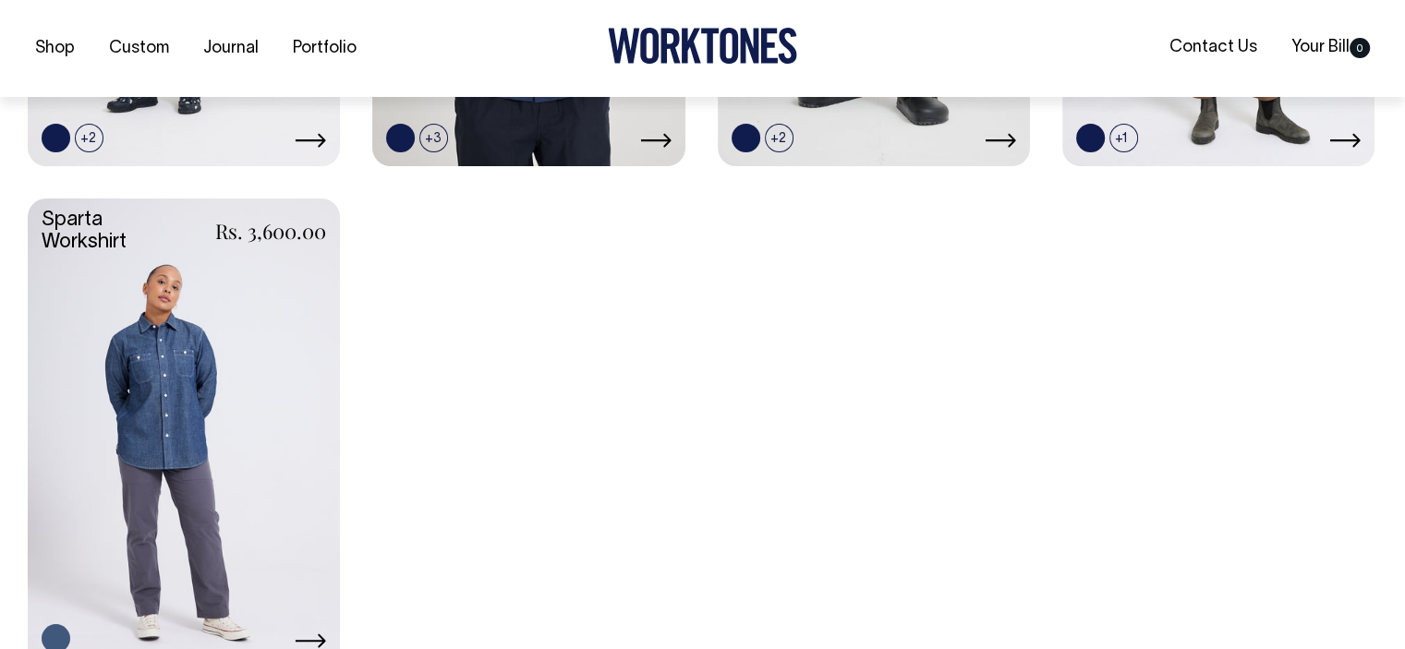
click at [192, 373] on link at bounding box center [184, 431] width 312 height 465
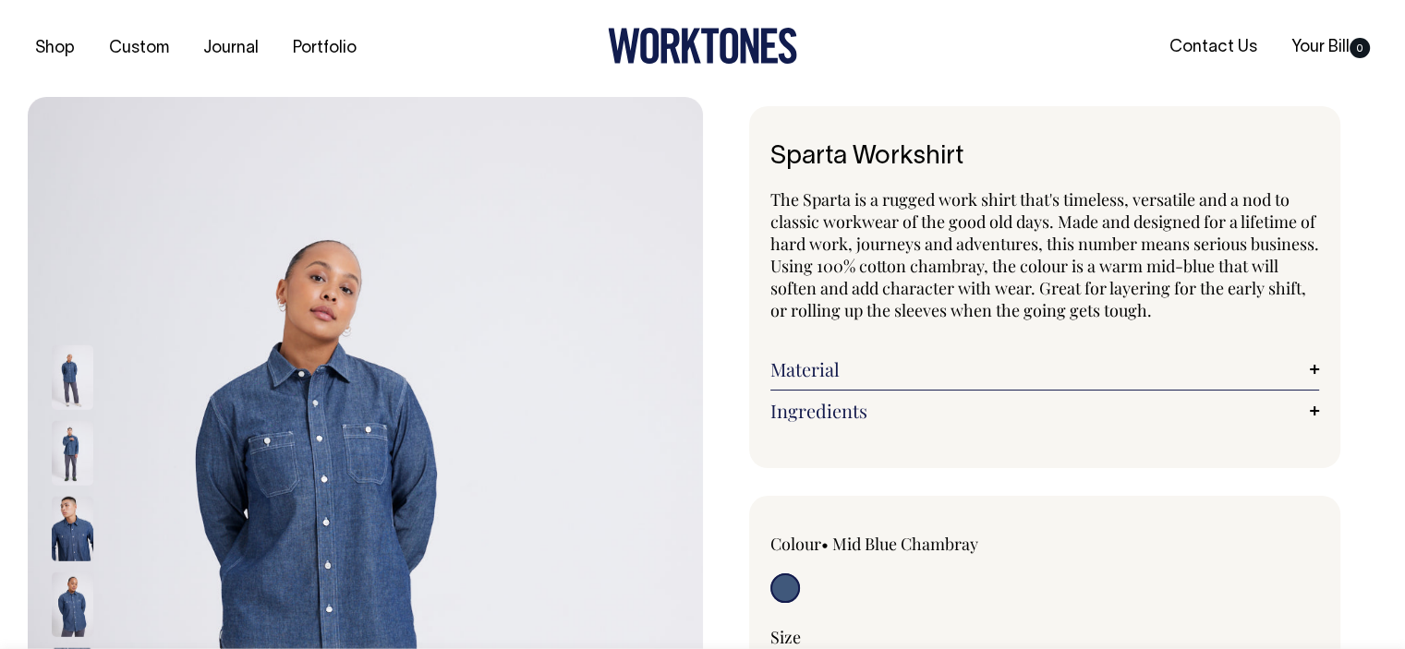
click at [805, 378] on link "Material" at bounding box center [1045, 369] width 550 height 22
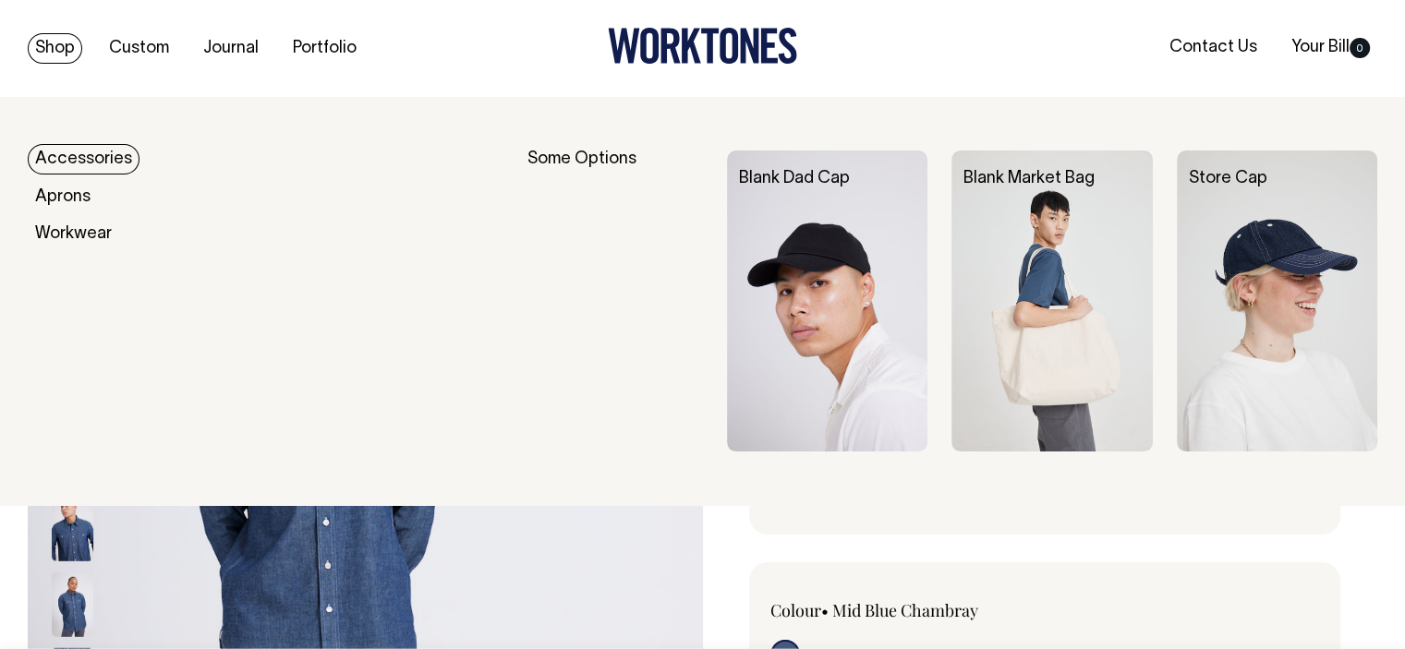
click at [59, 51] on link "Shop" at bounding box center [55, 48] width 54 height 30
